Goal: Task Accomplishment & Management: Complete application form

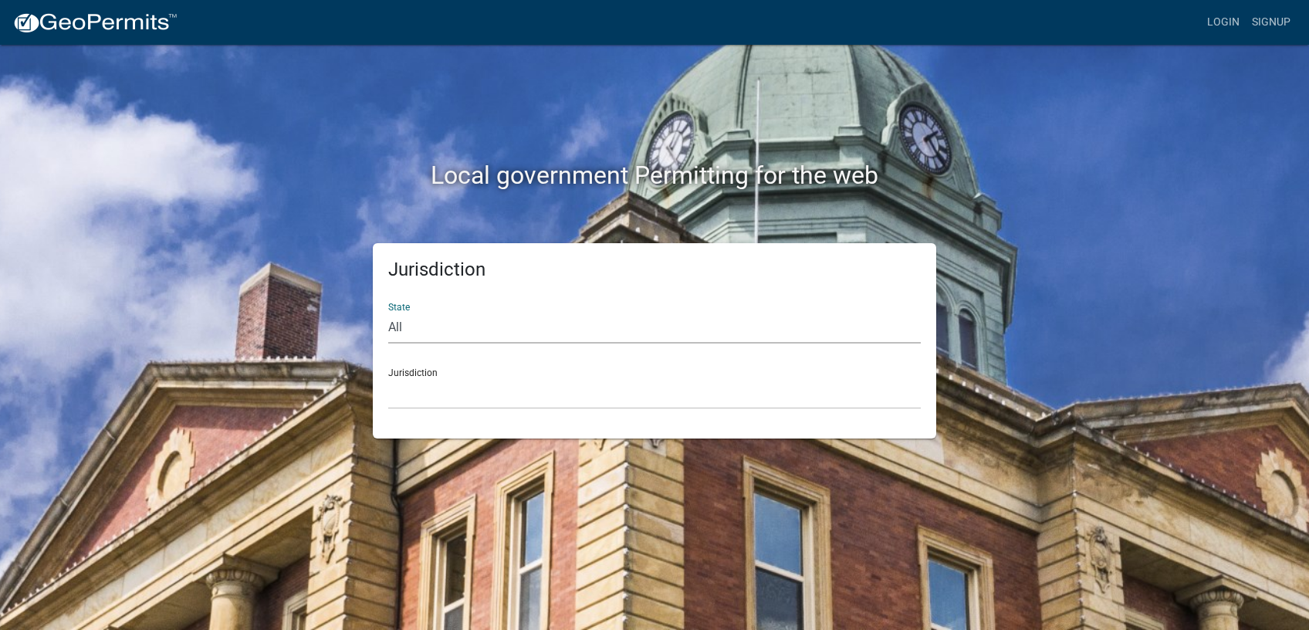
click at [388, 312] on select "All [US_STATE] [US_STATE] [US_STATE] [US_STATE] [US_STATE] [US_STATE] [US_STATE…" at bounding box center [654, 328] width 532 height 32
select select "[US_STATE]"
click option "[US_STATE]" at bounding box center [0, 0] width 0 height 0
click at [388, 377] on select "City of [GEOGRAPHIC_DATA], [US_STATE] City of [GEOGRAPHIC_DATA], [US_STATE] Cit…" at bounding box center [654, 393] width 532 height 32
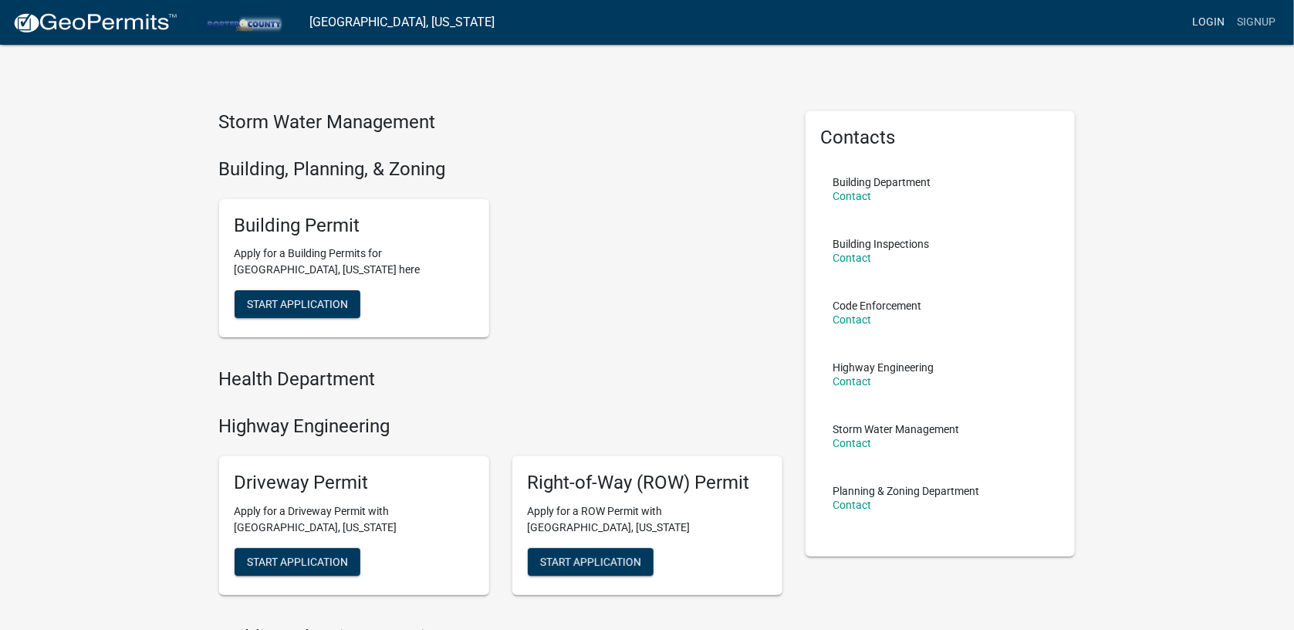
click at [1204, 21] on link "Login" at bounding box center [1208, 22] width 45 height 29
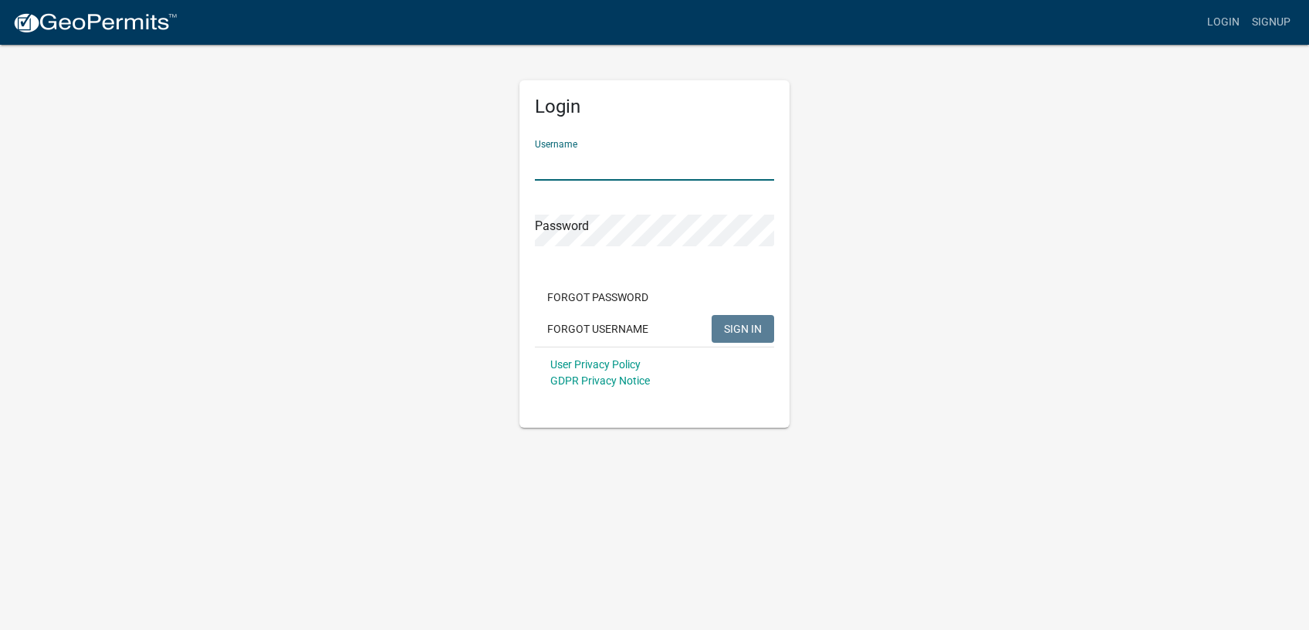
click at [650, 164] on input "Username" at bounding box center [654, 165] width 239 height 32
type input "Garageguy"
click at [746, 326] on span "SIGN IN" at bounding box center [743, 328] width 38 height 12
click at [737, 326] on span "SIGN IN" at bounding box center [743, 328] width 38 height 12
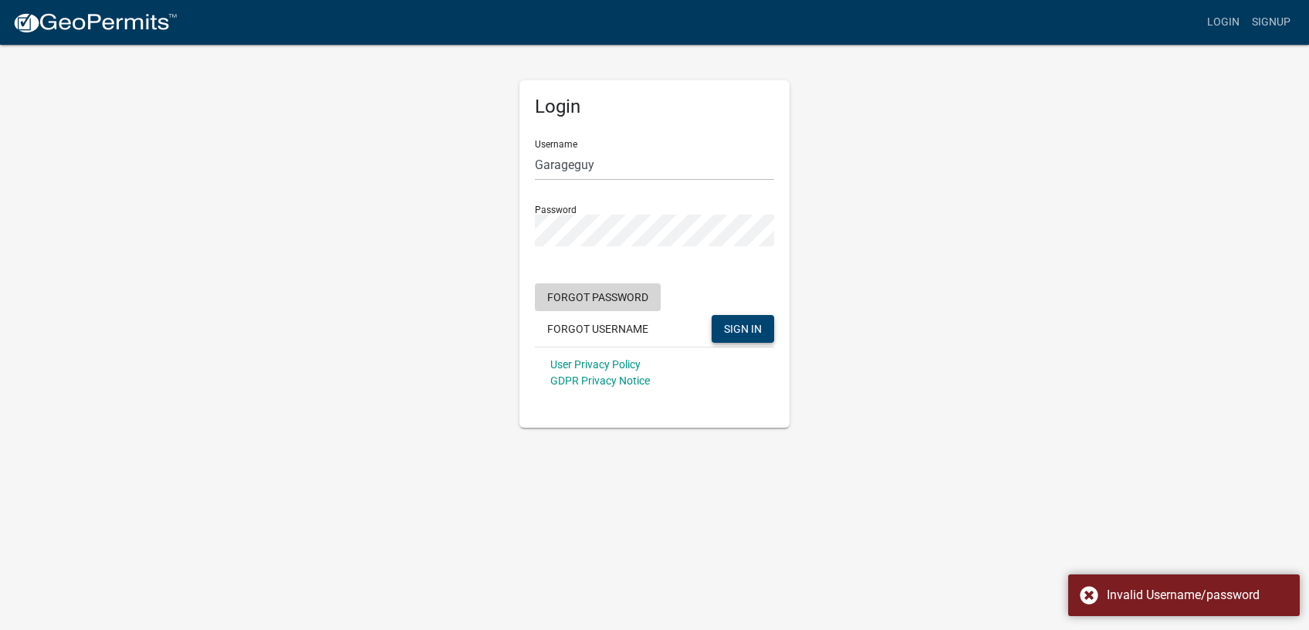
click at [622, 287] on button "Forgot Password" at bounding box center [598, 297] width 126 height 28
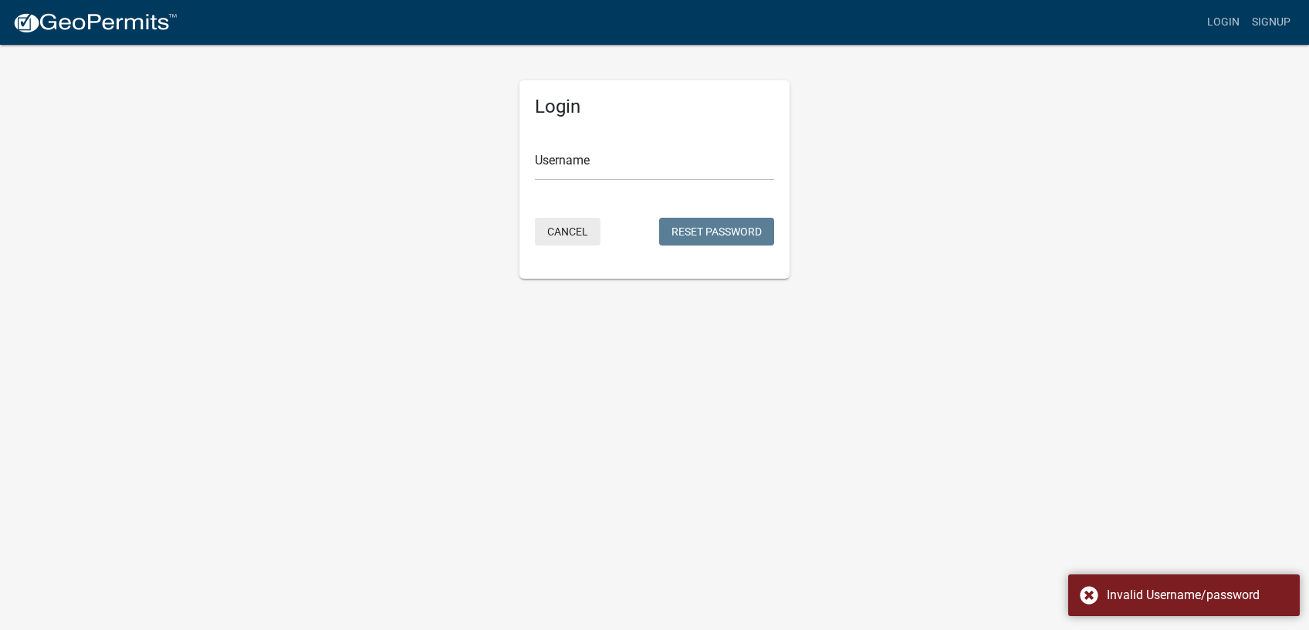
click at [562, 235] on button "Cancel" at bounding box center [568, 232] width 66 height 28
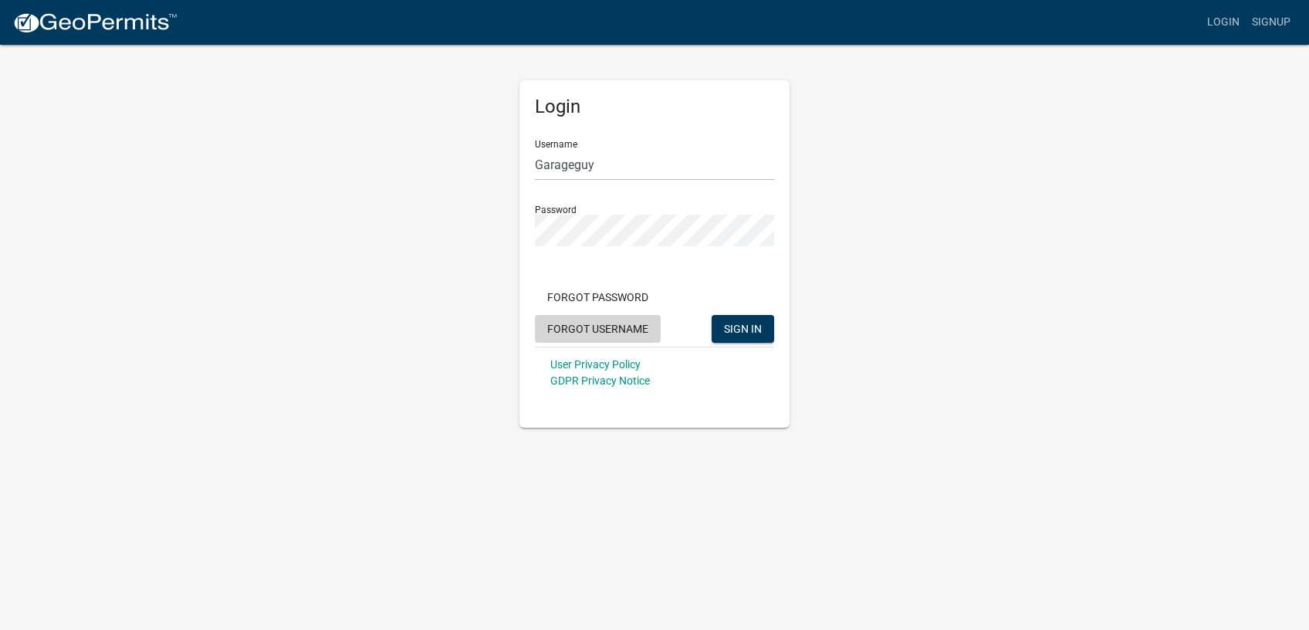
click at [596, 322] on button "Forgot Username" at bounding box center [598, 329] width 126 height 28
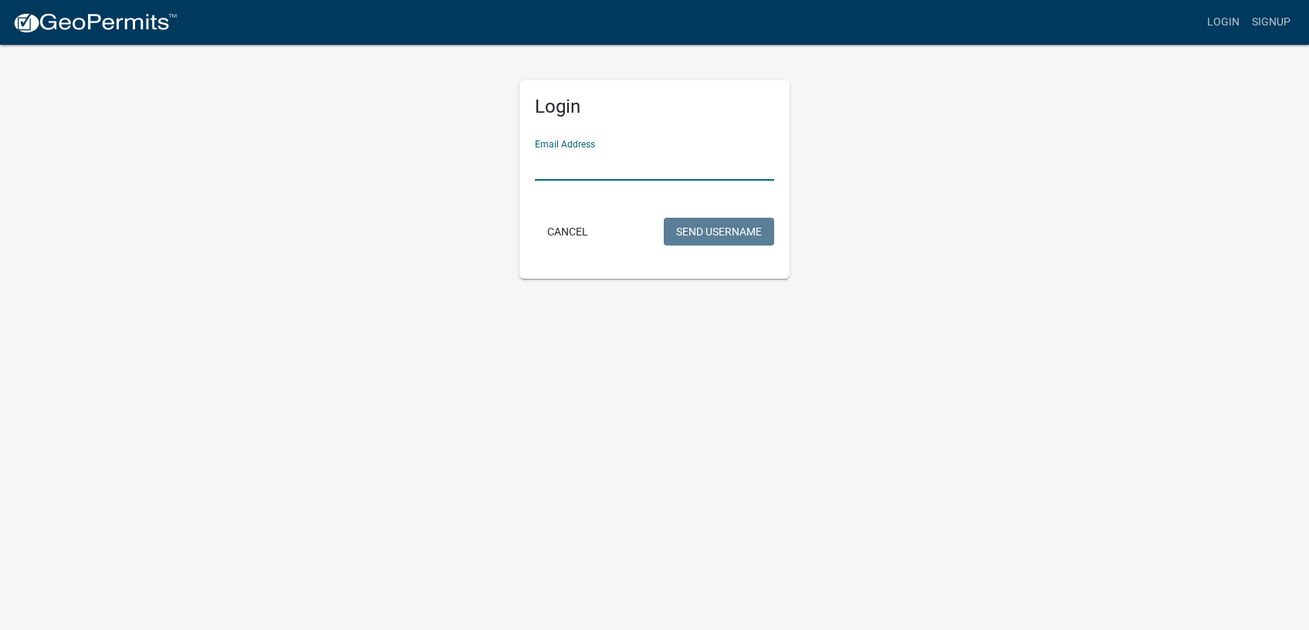
click at [587, 176] on input "Email Address" at bounding box center [654, 165] width 239 height 32
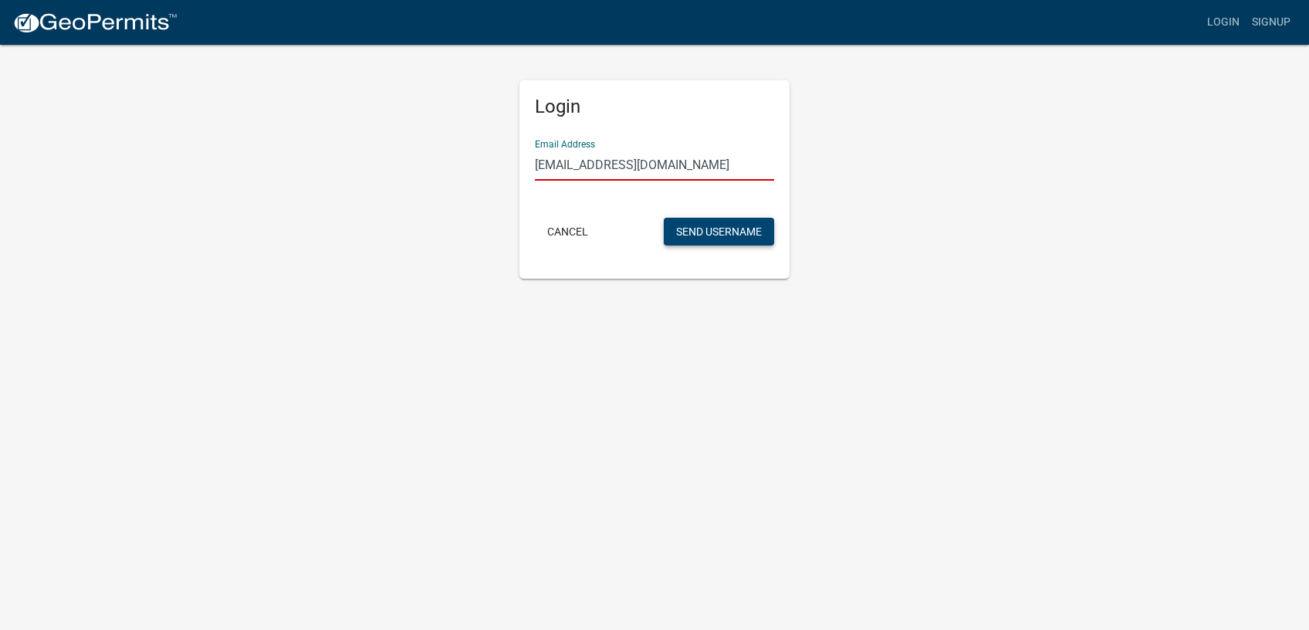
type input "[EMAIL_ADDRESS][DOMAIN_NAME]"
click at [742, 231] on button "Send Username" at bounding box center [719, 232] width 110 height 28
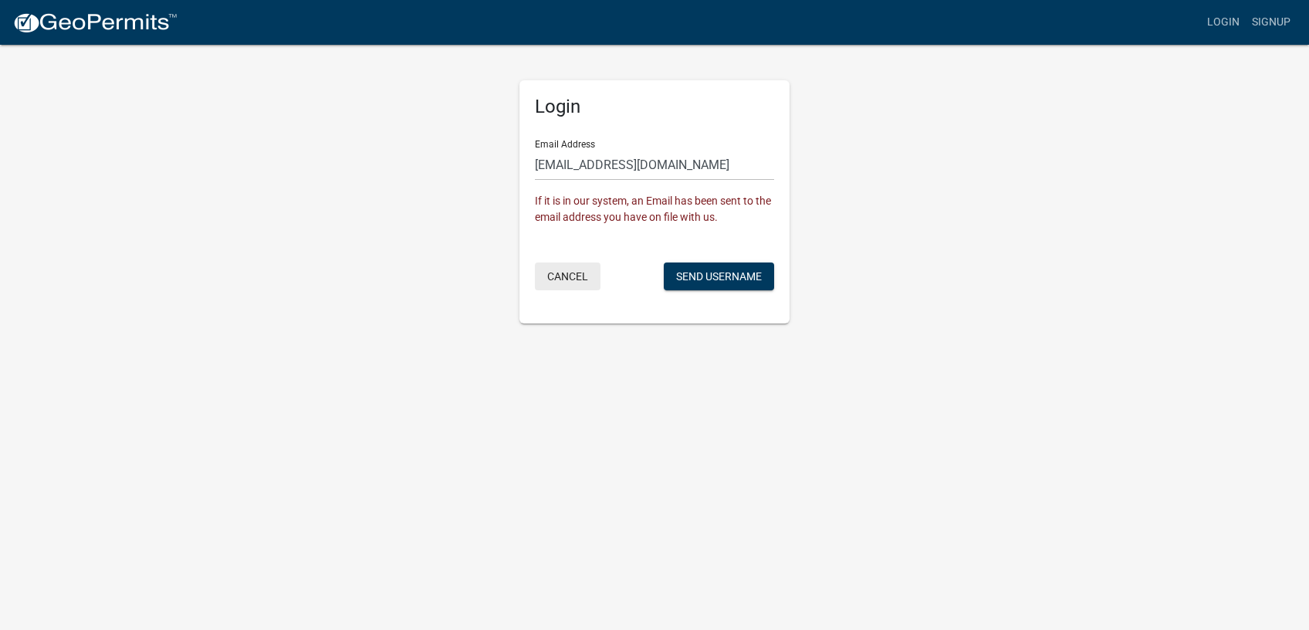
click at [562, 269] on button "Cancel" at bounding box center [568, 276] width 66 height 28
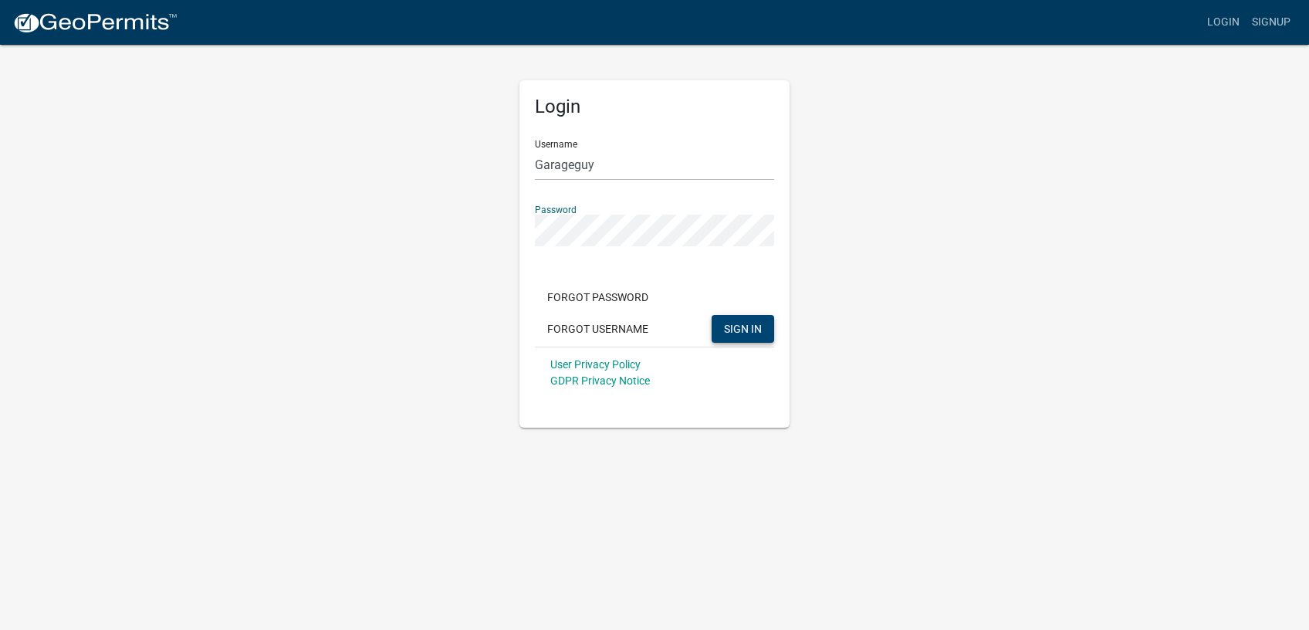
click at [752, 330] on span "SIGN IN" at bounding box center [743, 328] width 38 height 12
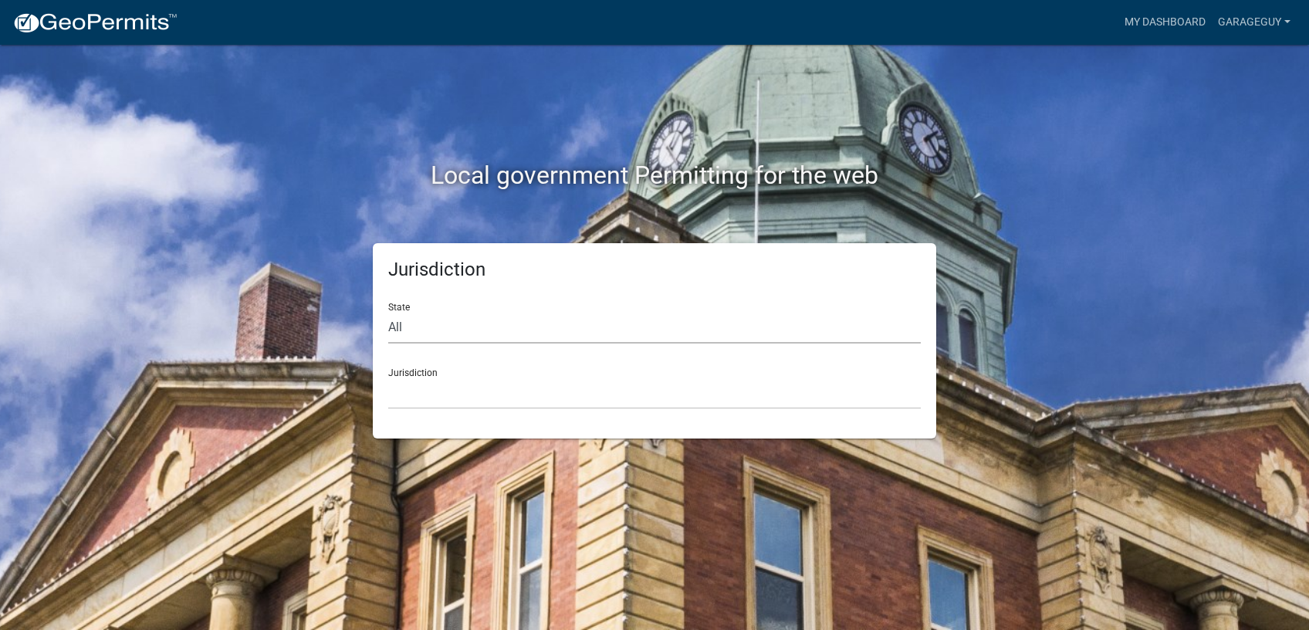
click at [388, 312] on select "All [US_STATE] [US_STATE] [US_STATE] [US_STATE] [US_STATE] [US_STATE] [US_STATE…" at bounding box center [654, 328] width 532 height 32
select select "[US_STATE]"
click option "[US_STATE]" at bounding box center [0, 0] width 0 height 0
click at [388, 377] on select "City of [GEOGRAPHIC_DATA], [US_STATE] City of [GEOGRAPHIC_DATA], [US_STATE] Cit…" at bounding box center [654, 393] width 532 height 32
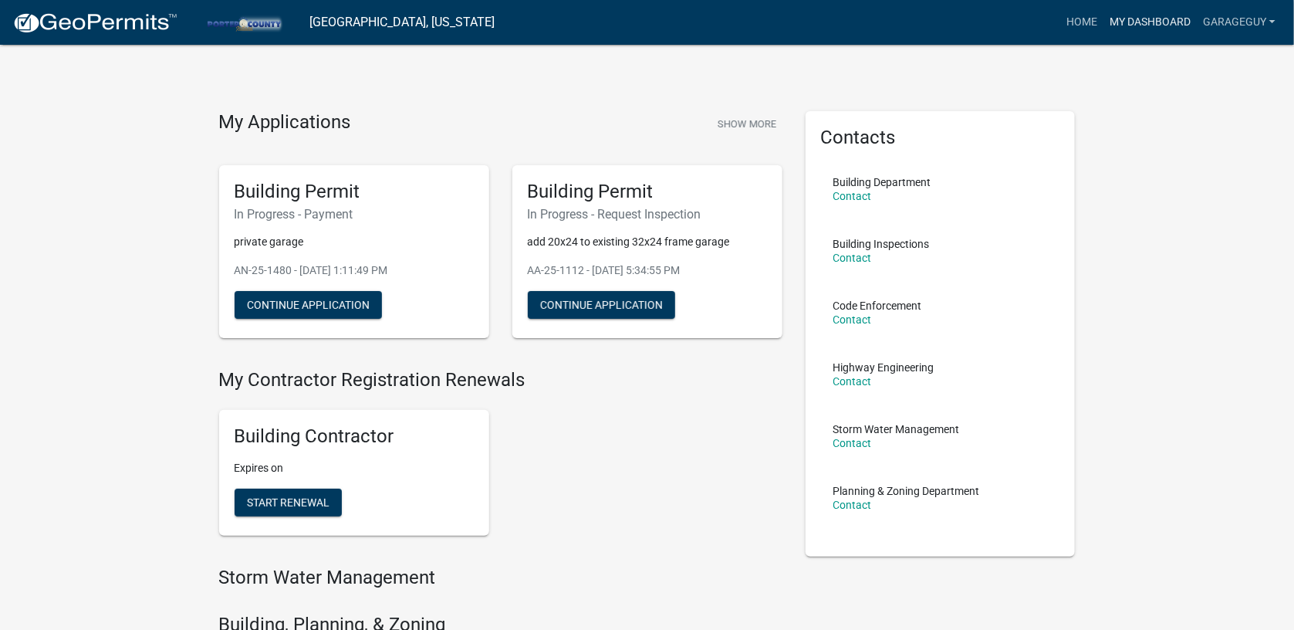
click at [1146, 14] on link "My Dashboard" at bounding box center [1149, 22] width 93 height 29
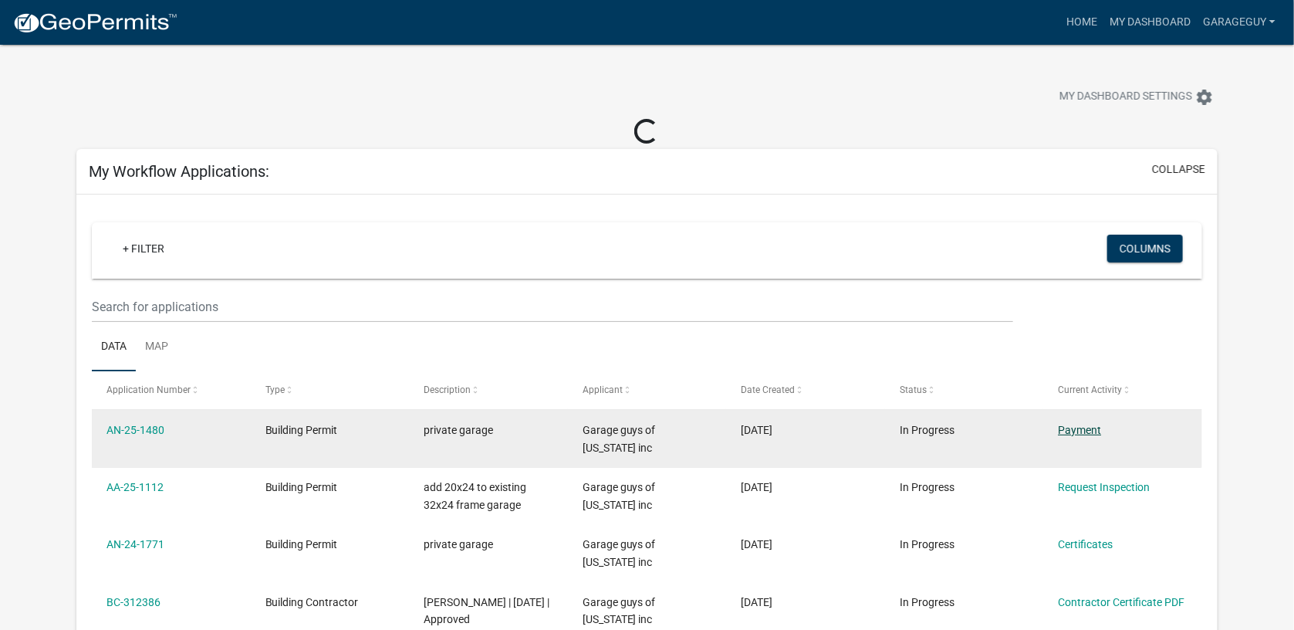
click at [1085, 430] on link "Payment" at bounding box center [1079, 430] width 43 height 12
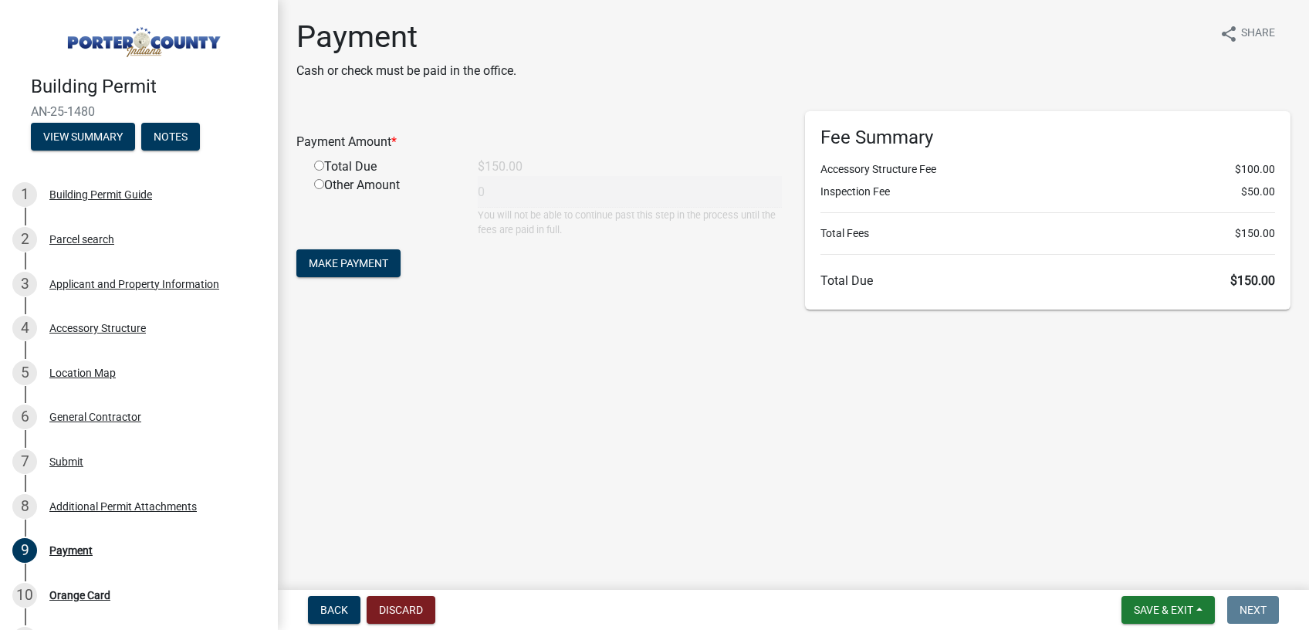
click at [316, 166] on input "radio" at bounding box center [319, 165] width 10 height 10
radio input "true"
type input "150"
click at [370, 267] on span "Make Payment" at bounding box center [348, 263] width 79 height 12
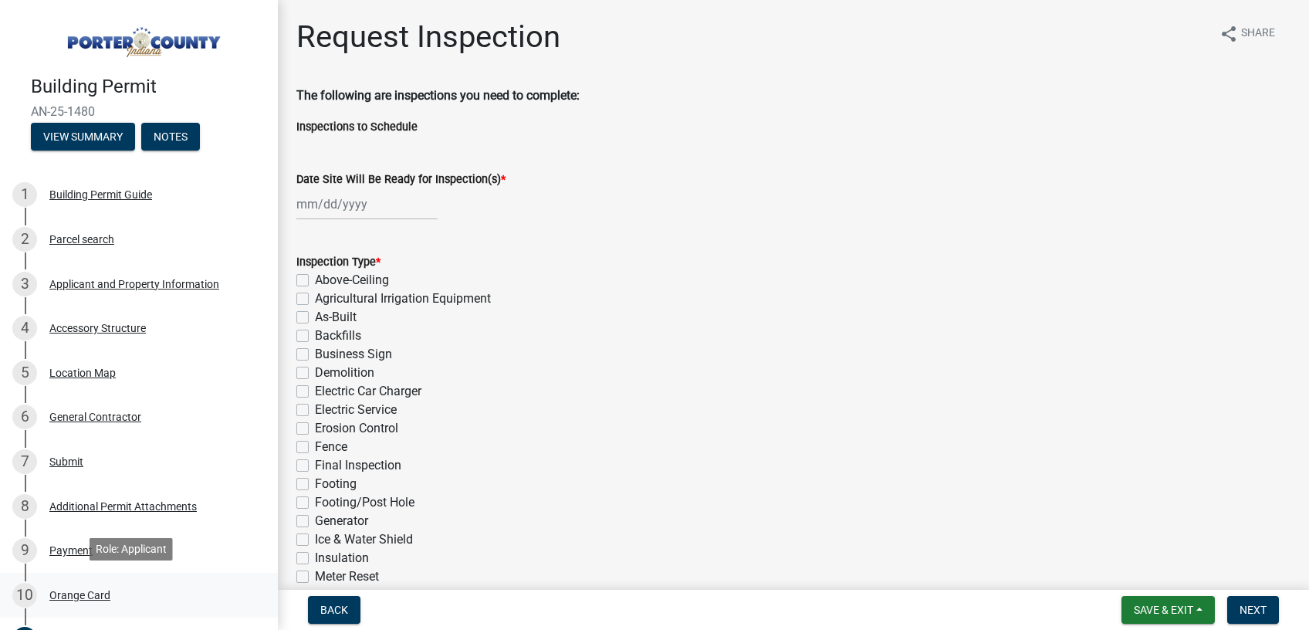
click at [100, 592] on div "Orange Card" at bounding box center [79, 594] width 61 height 11
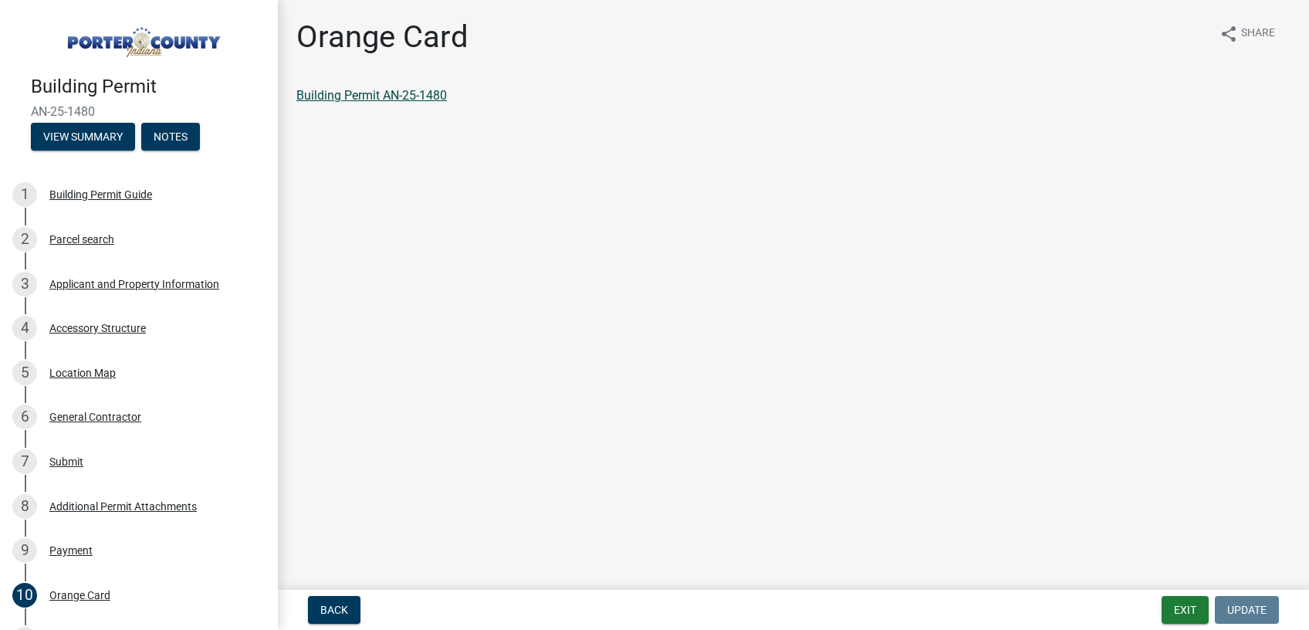
click at [367, 95] on link "Building Permit AN-25-1480" at bounding box center [371, 95] width 150 height 15
click at [1177, 623] on button "Exit" at bounding box center [1184, 610] width 47 height 28
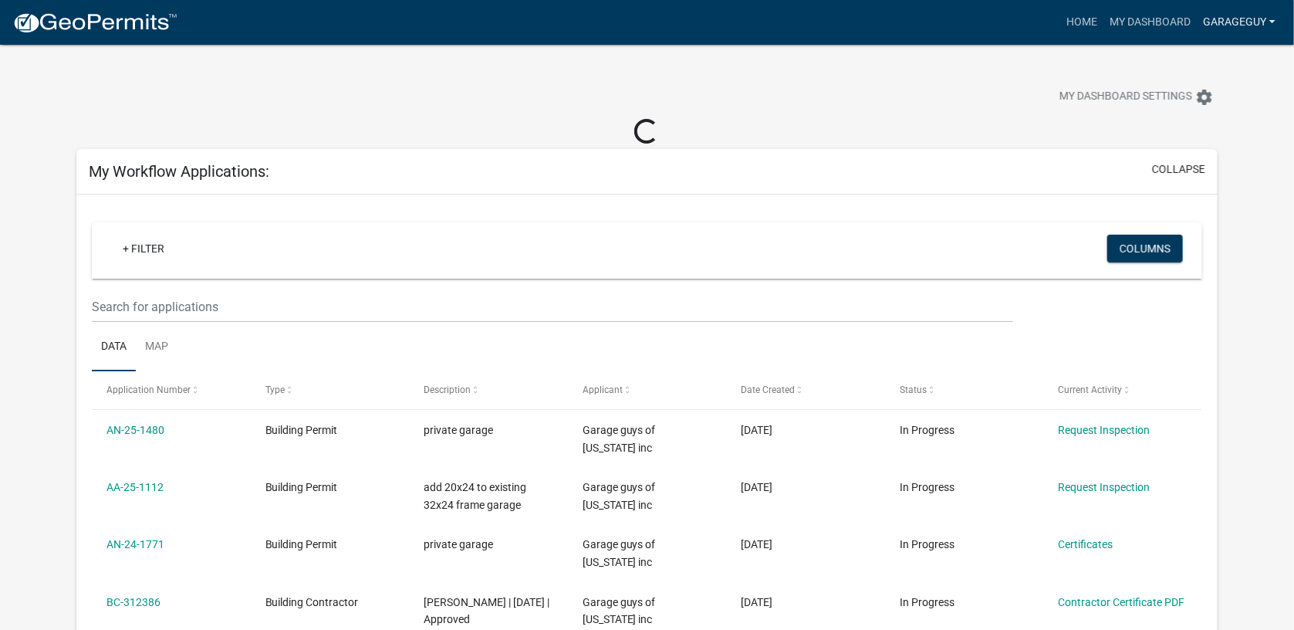
click at [1253, 19] on link "Garageguy" at bounding box center [1239, 22] width 85 height 29
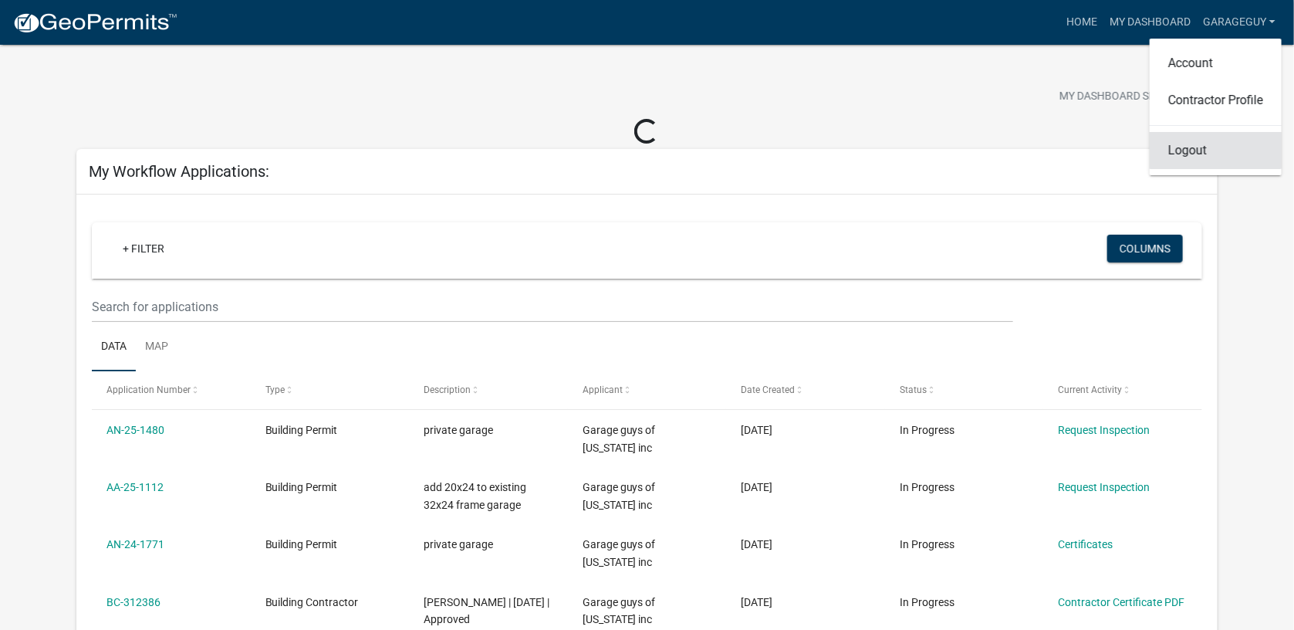
click at [1191, 152] on link "Logout" at bounding box center [1216, 150] width 132 height 37
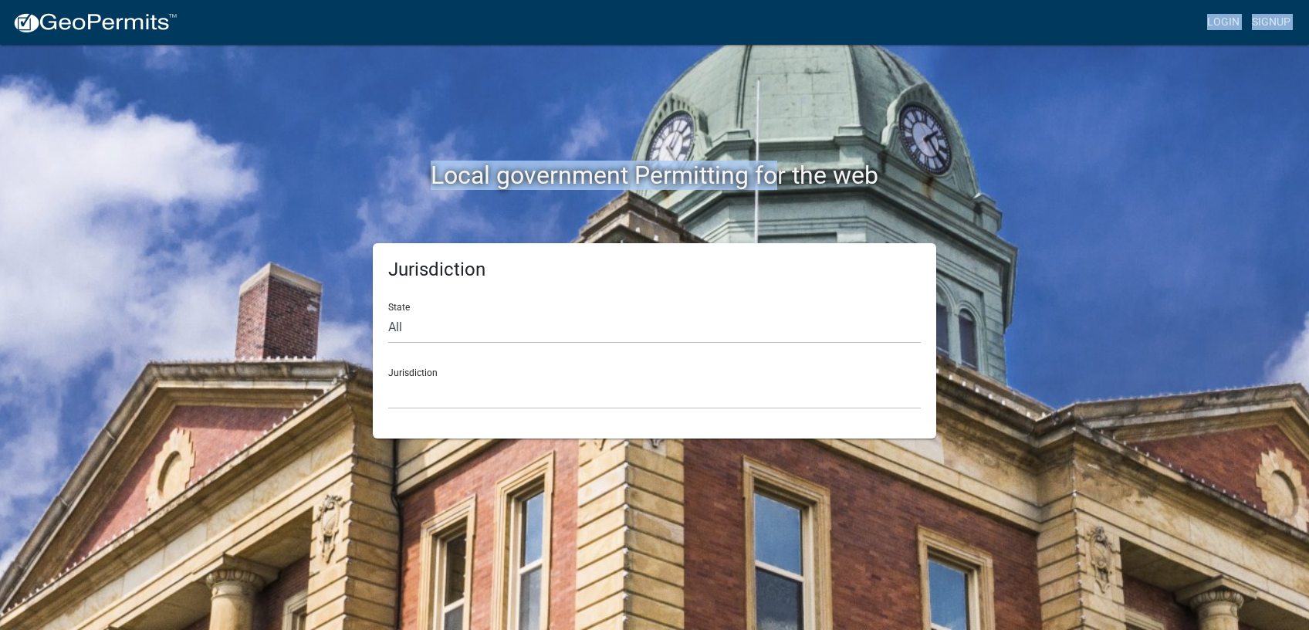
drag, startPoint x: 778, startPoint y: 100, endPoint x: 475, endPoint y: -8, distance: 320.9
click at [475, 0] on html "Internet Explorer does NOT work with GeoPermits. Get a new browser for more sec…" at bounding box center [654, 315] width 1309 height 630
